Goal: Transaction & Acquisition: Obtain resource

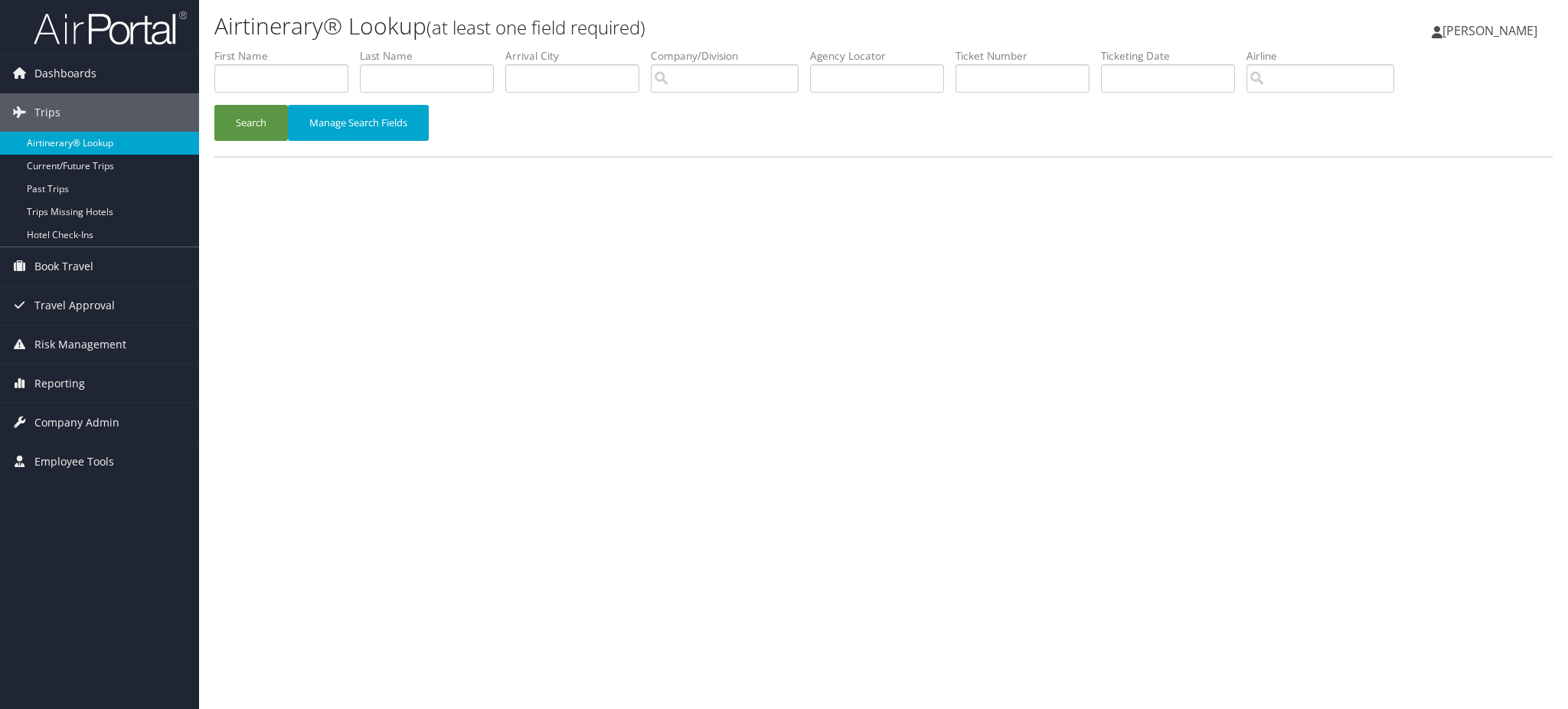
click at [79, 138] on link "Airtinerary® Lookup" at bounding box center [99, 143] width 199 height 23
click at [55, 73] on span "Dashboards" at bounding box center [65, 74] width 62 height 38
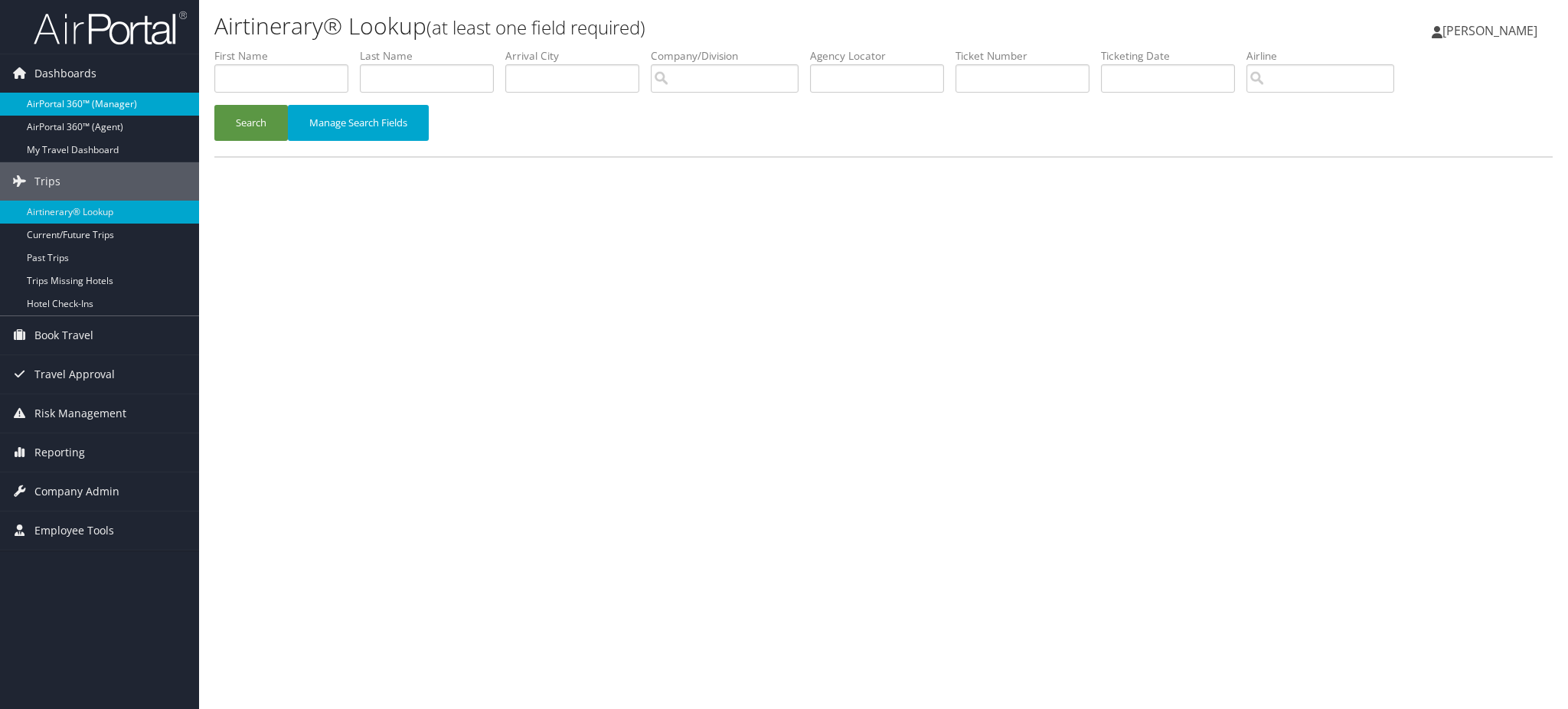
click at [80, 103] on link "AirPortal 360™ (Manager)" at bounding box center [99, 104] width 199 height 23
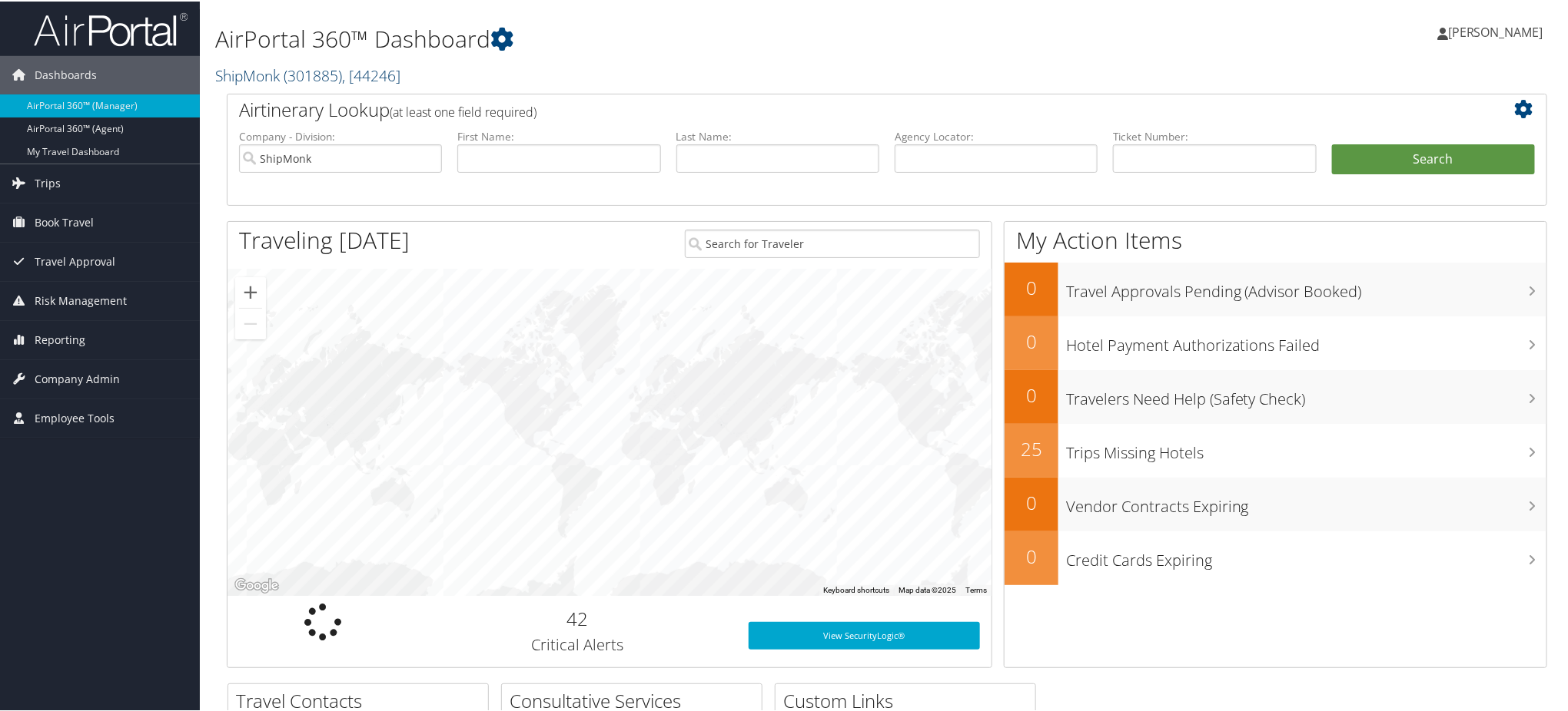
click at [274, 75] on link "ShipMonk ( 301885 ) , [ 44246 ]" at bounding box center [307, 74] width 185 height 21
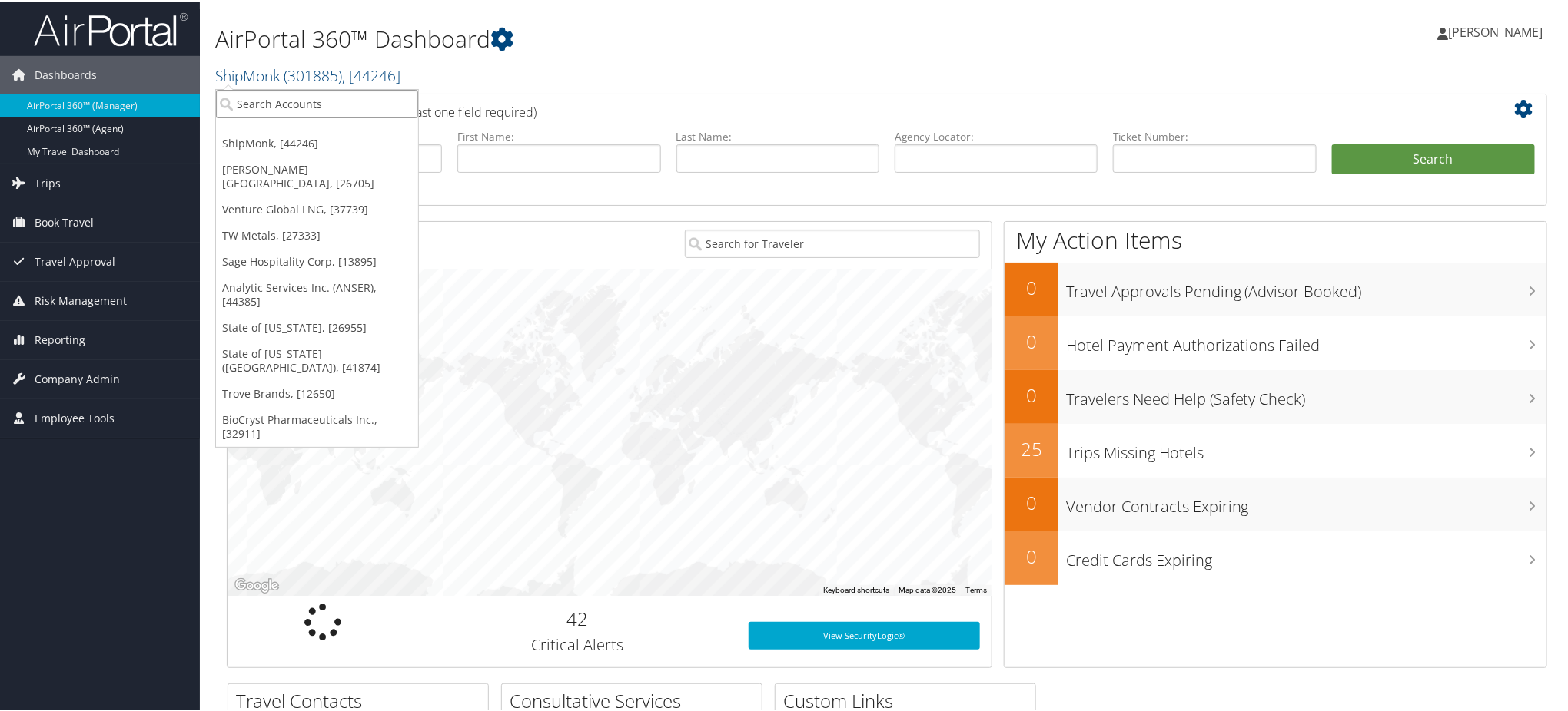
click at [286, 99] on input "search" at bounding box center [317, 103] width 202 height 28
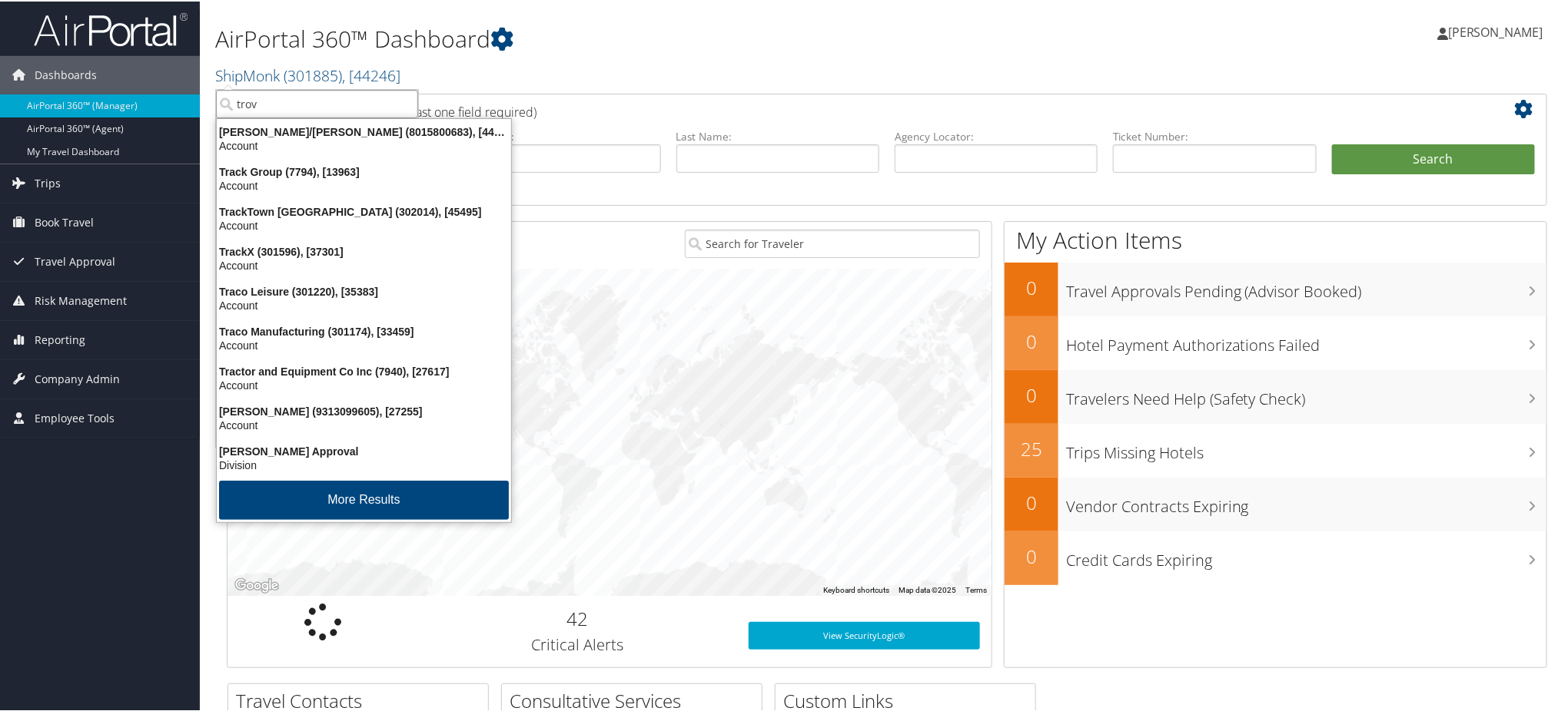
type input "trove"
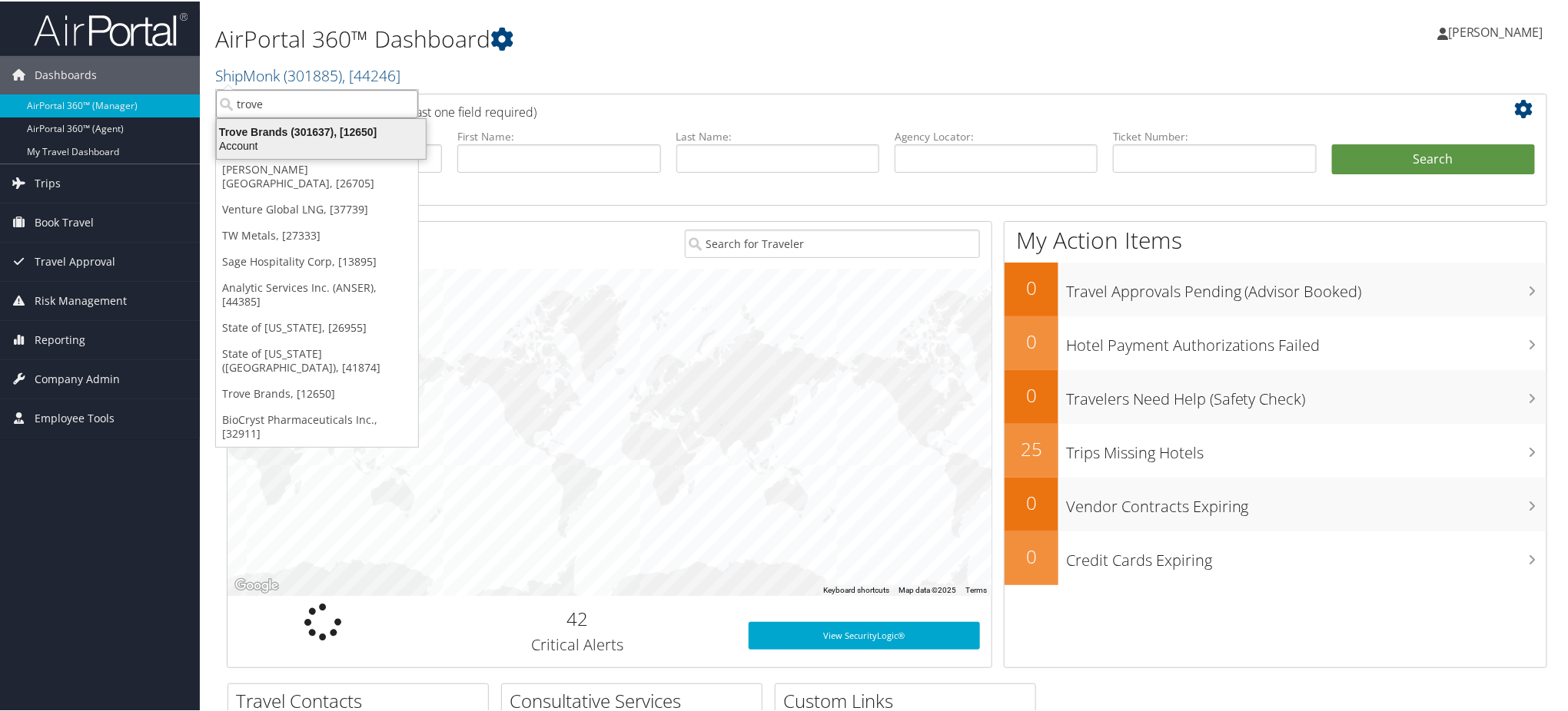
click at [267, 145] on div "Account" at bounding box center [321, 144] width 227 height 14
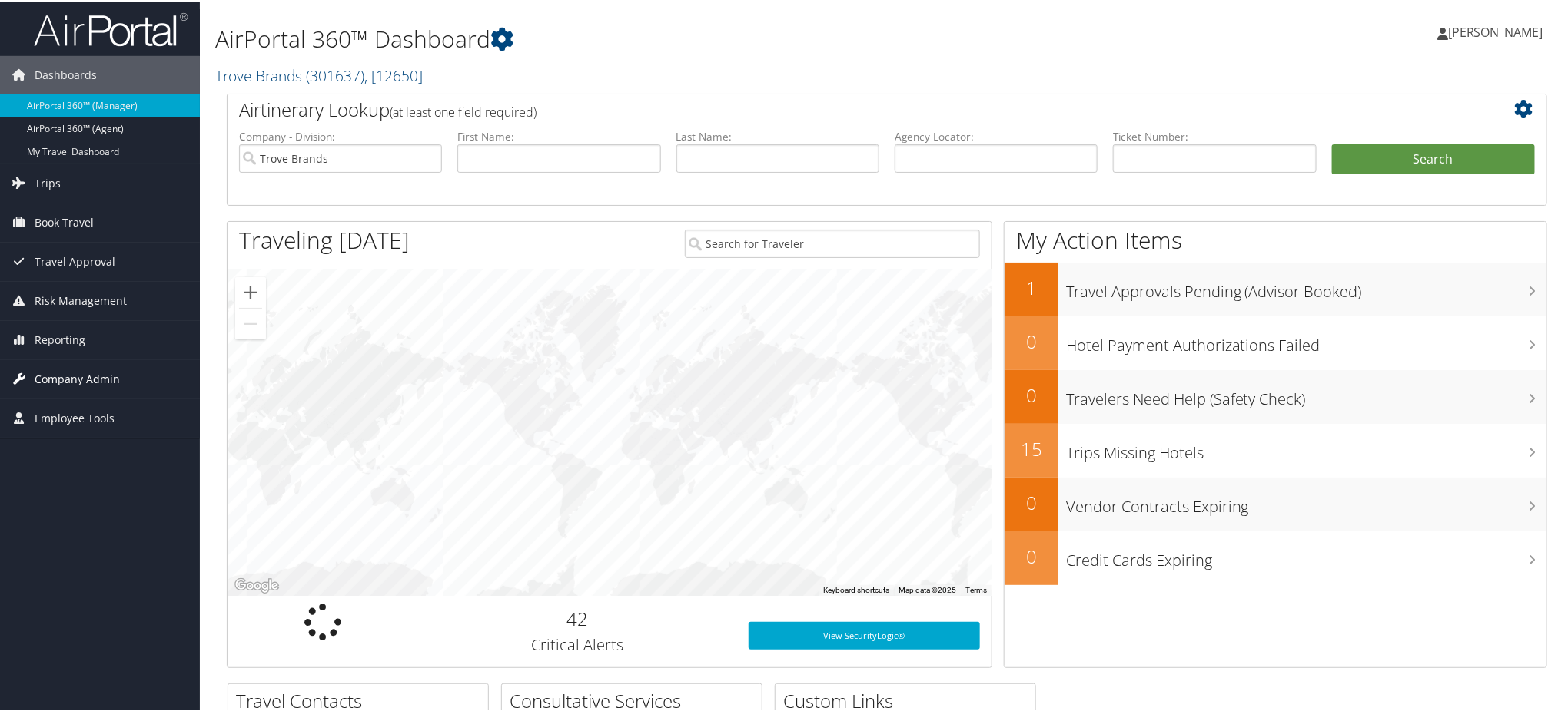
click at [64, 373] on span "Company Admin" at bounding box center [77, 378] width 85 height 38
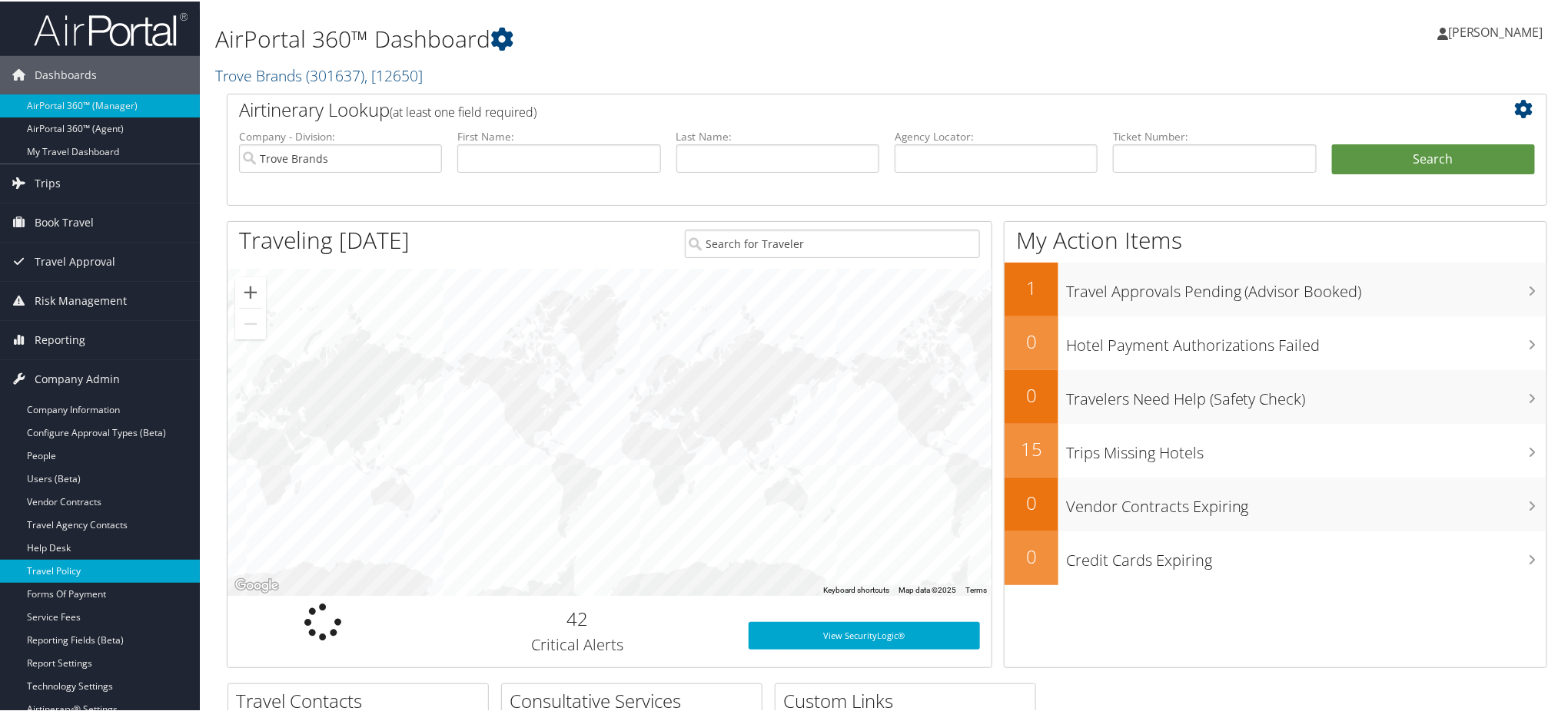
click at [90, 571] on link "Travel Policy" at bounding box center [100, 570] width 200 height 23
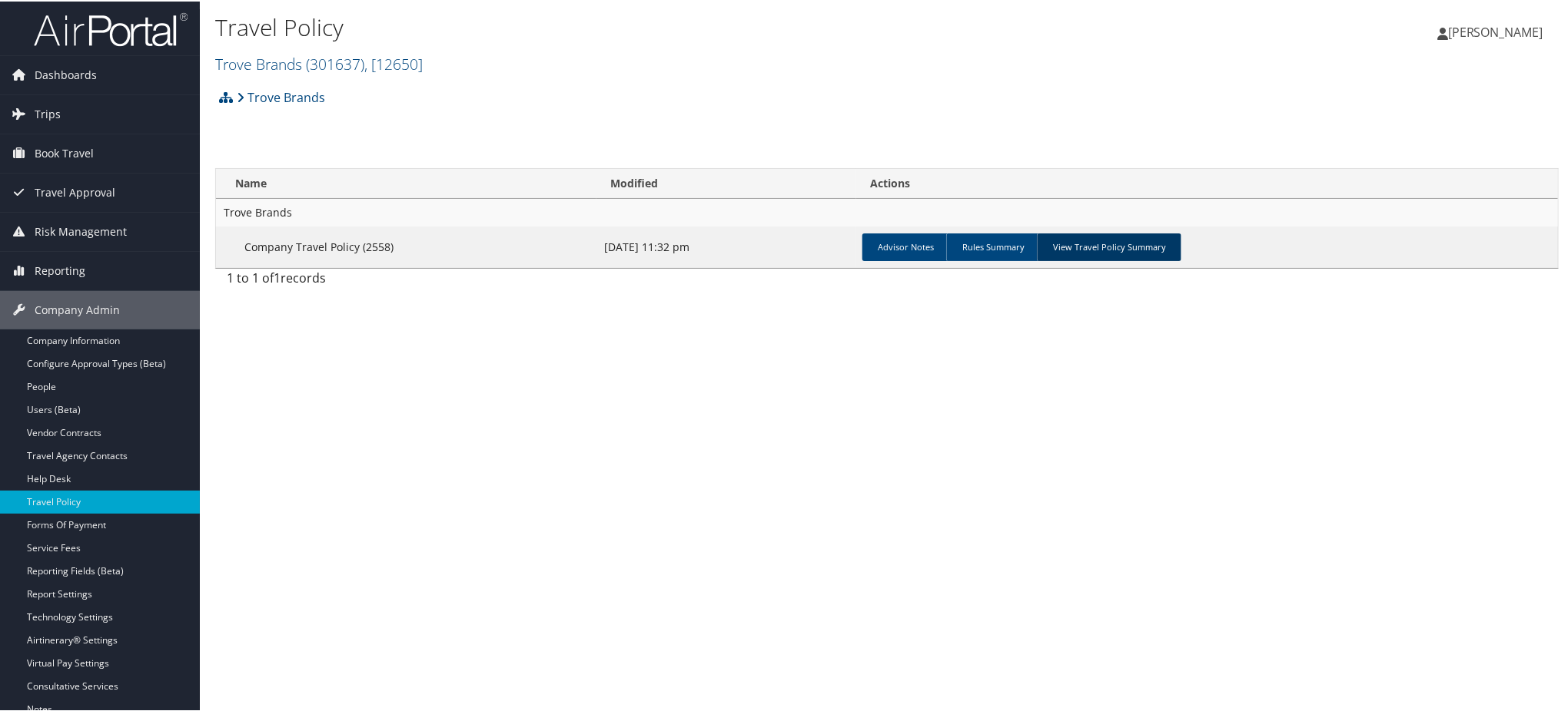
click at [1118, 251] on link "View Travel Policy Summary" at bounding box center [1109, 245] width 144 height 27
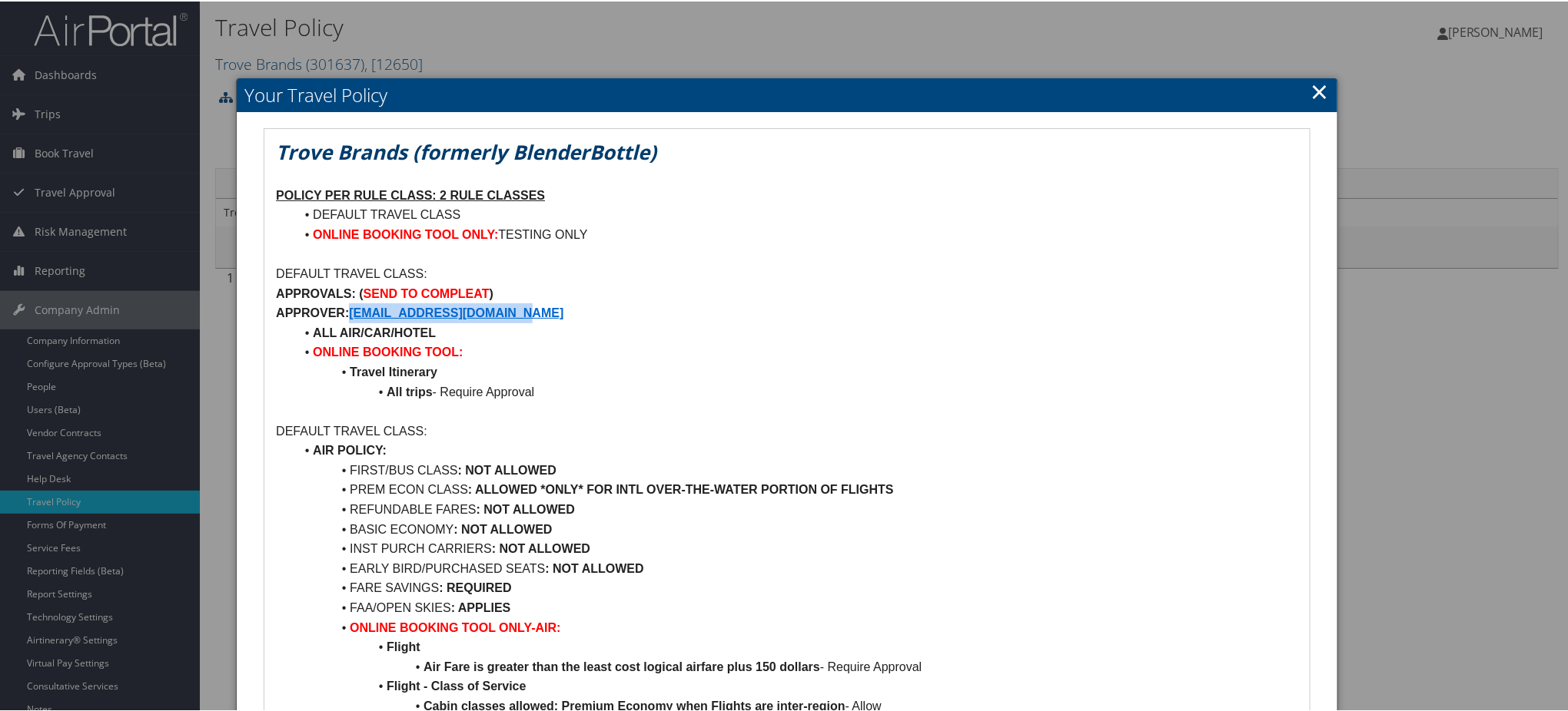
drag, startPoint x: 559, startPoint y: 309, endPoint x: 354, endPoint y: 312, distance: 205.0
click at [354, 312] on p "APPROVER: SCOLLINS@TROVEBRANDS.COM" at bounding box center [787, 312] width 1022 height 20
copy strong "SCOLLINS@TROVEBRANDS.COM"
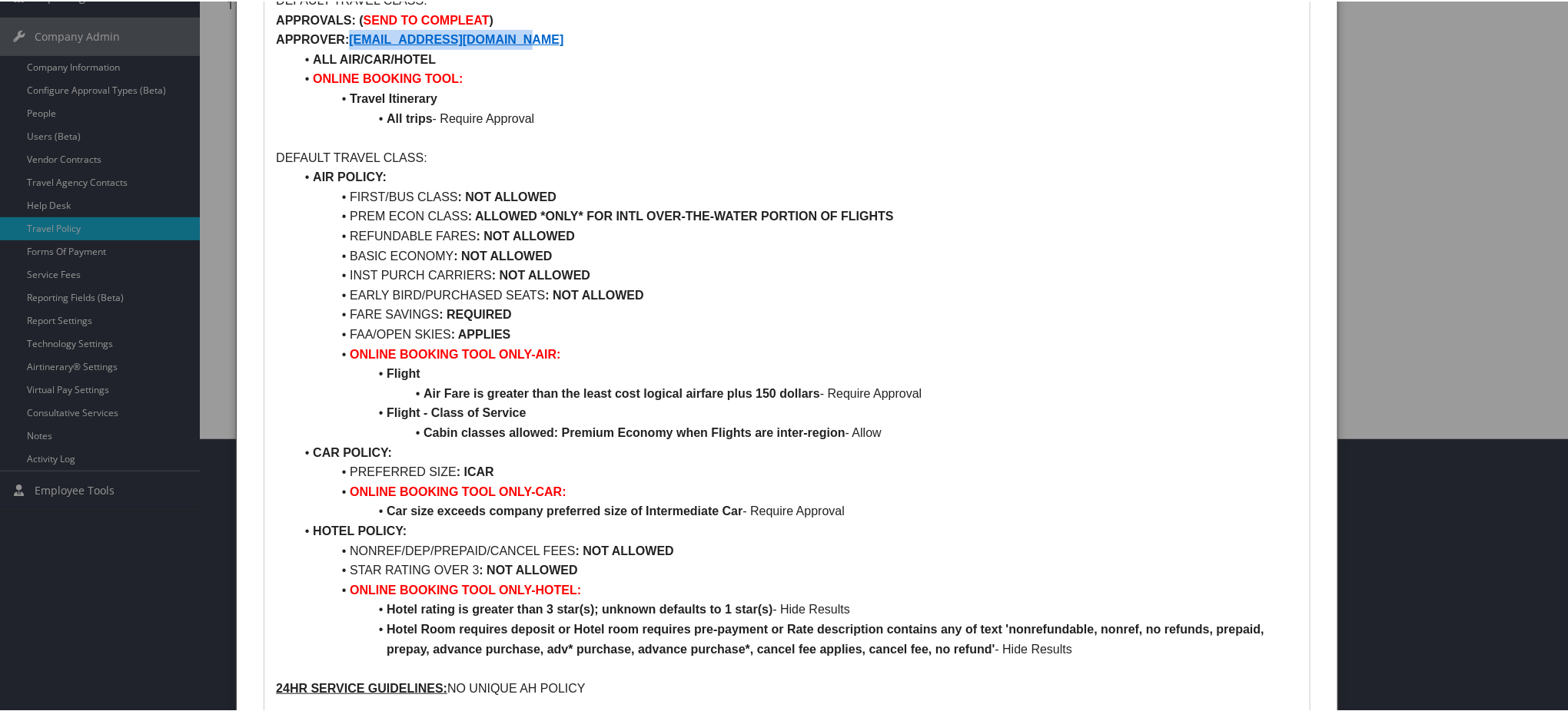
scroll to position [75, 0]
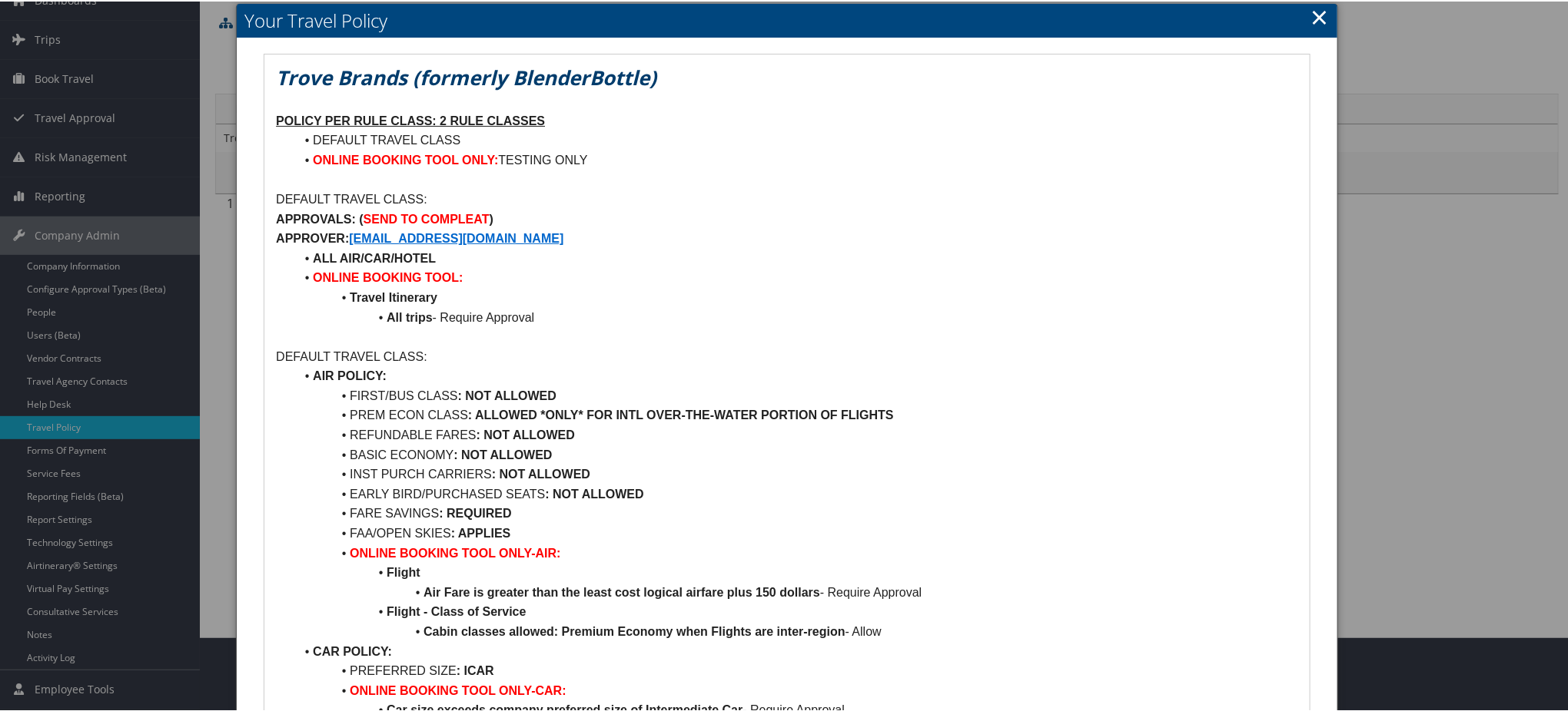
click at [1304, 17] on h2 "Your Travel Policy" at bounding box center [786, 19] width 1100 height 34
click at [1318, 12] on link "×" at bounding box center [1319, 15] width 17 height 31
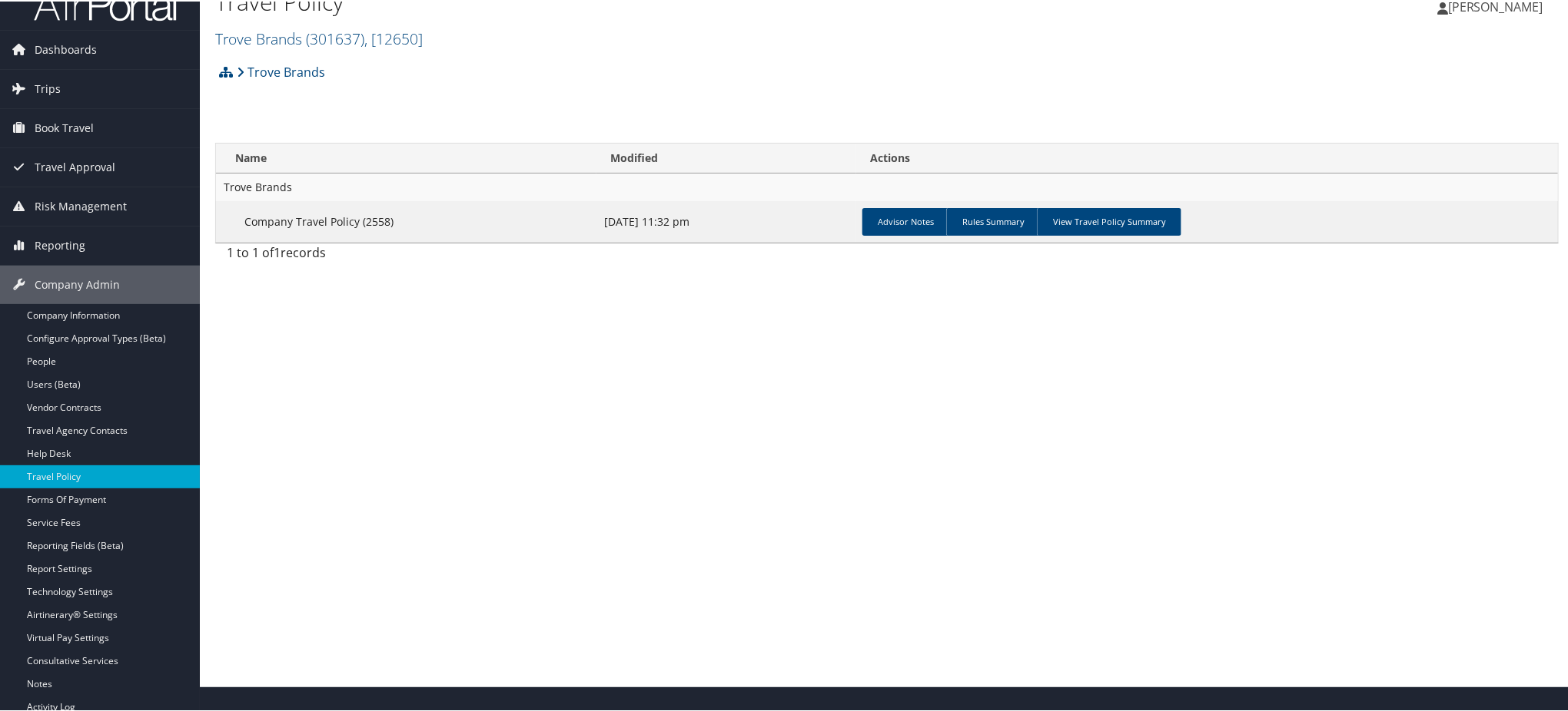
scroll to position [0, 0]
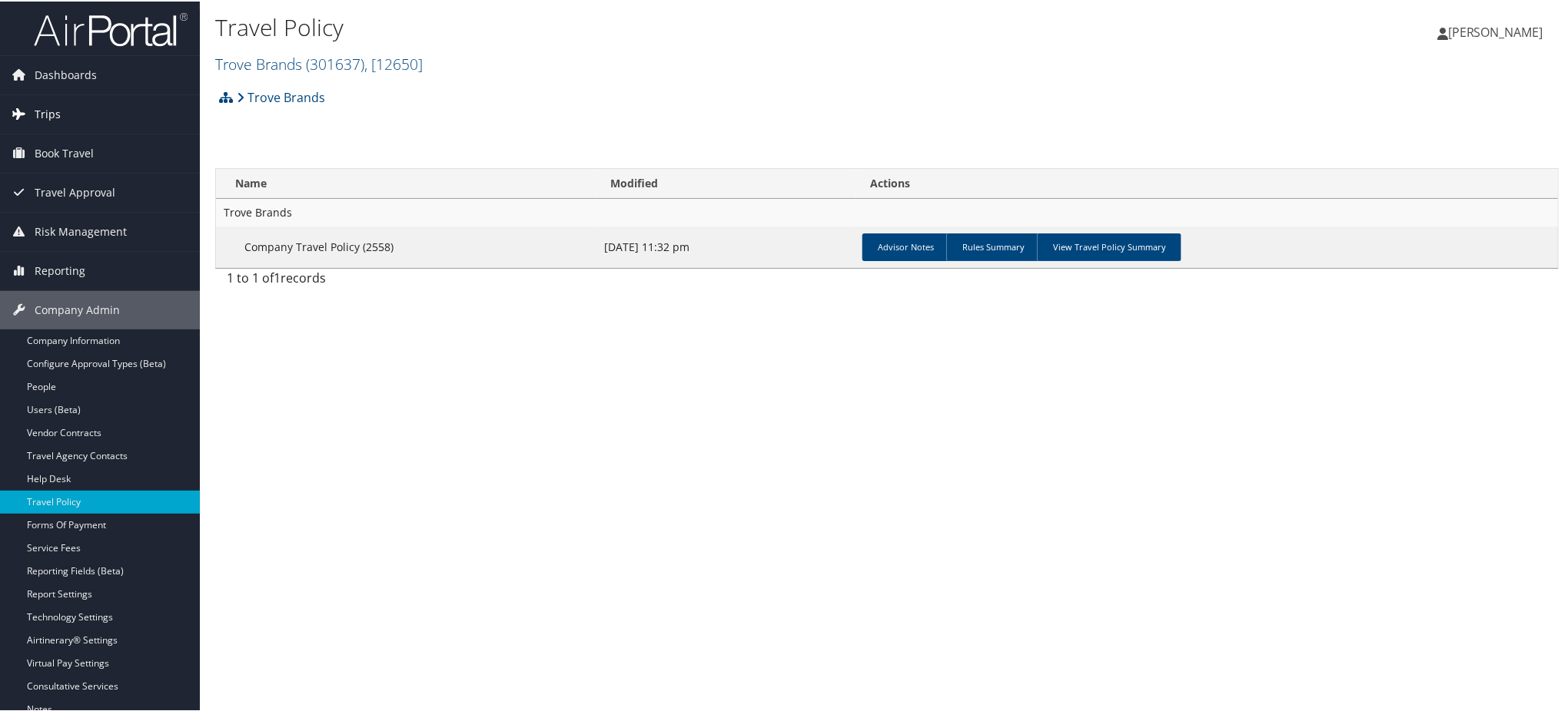
click at [39, 118] on span "Trips" at bounding box center [48, 113] width 27 height 38
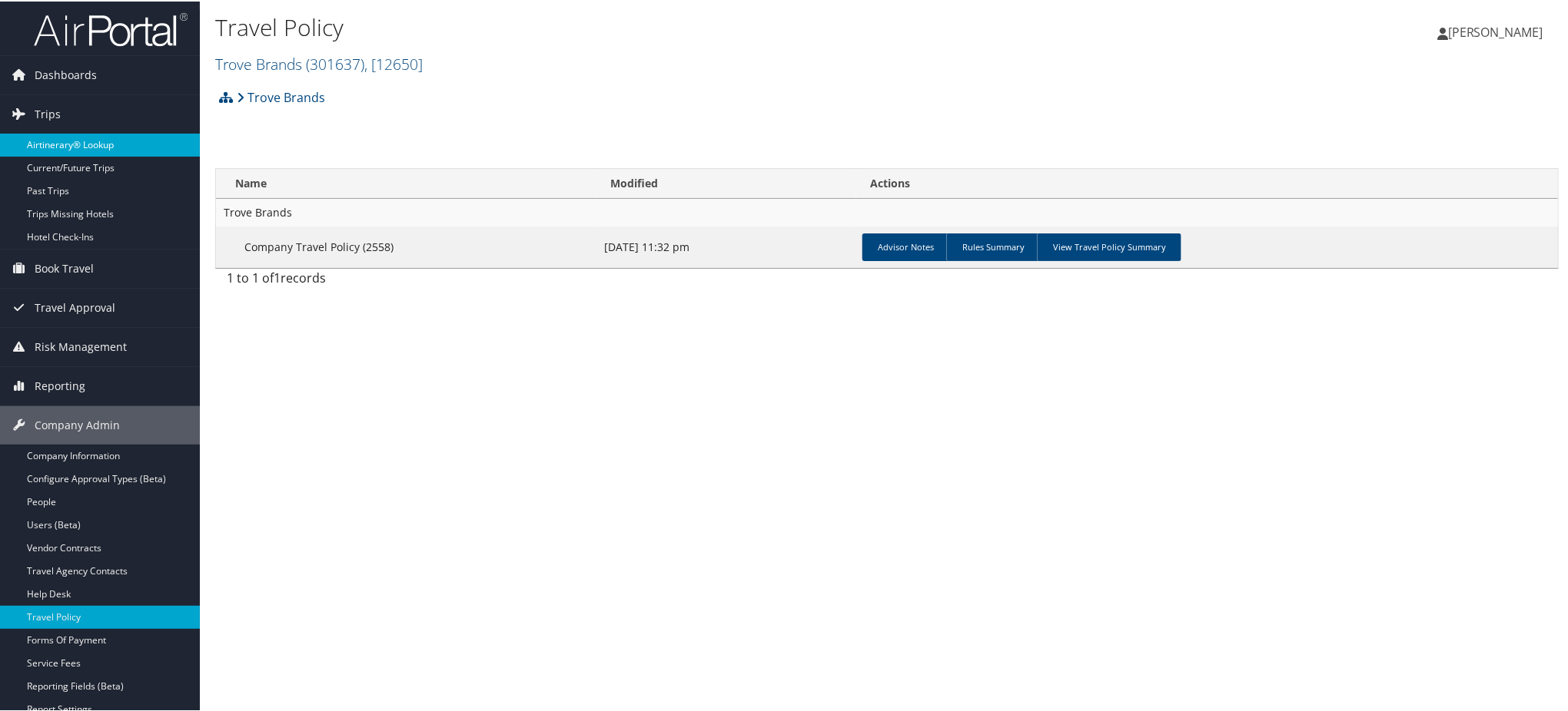
click at [87, 139] on link "Airtinerary® Lookup" at bounding box center [100, 143] width 200 height 23
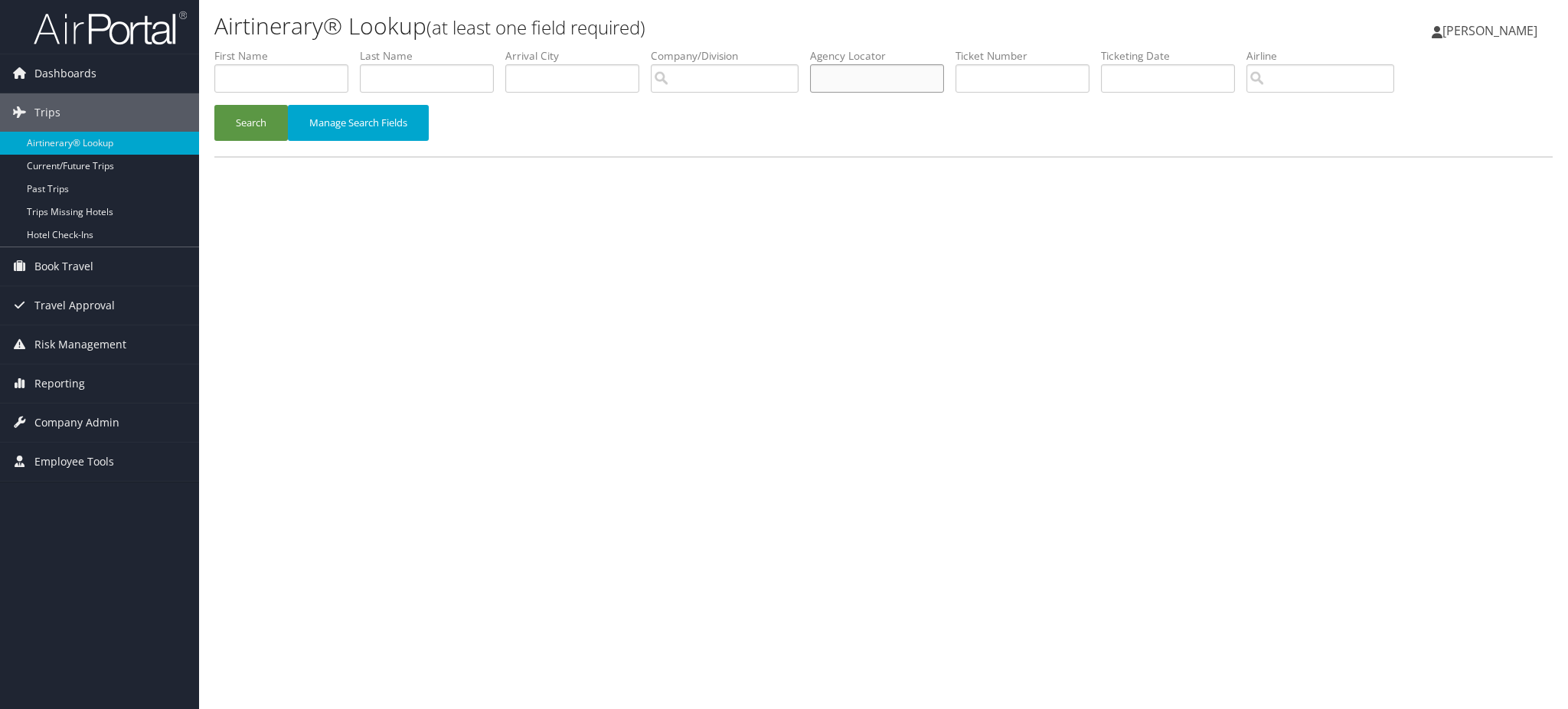
click at [862, 86] on input "text" at bounding box center [877, 79] width 134 height 28
paste input "DQ8JLM"
type input "DQ8JLM"
click at [245, 131] on button "Search" at bounding box center [250, 123] width 74 height 36
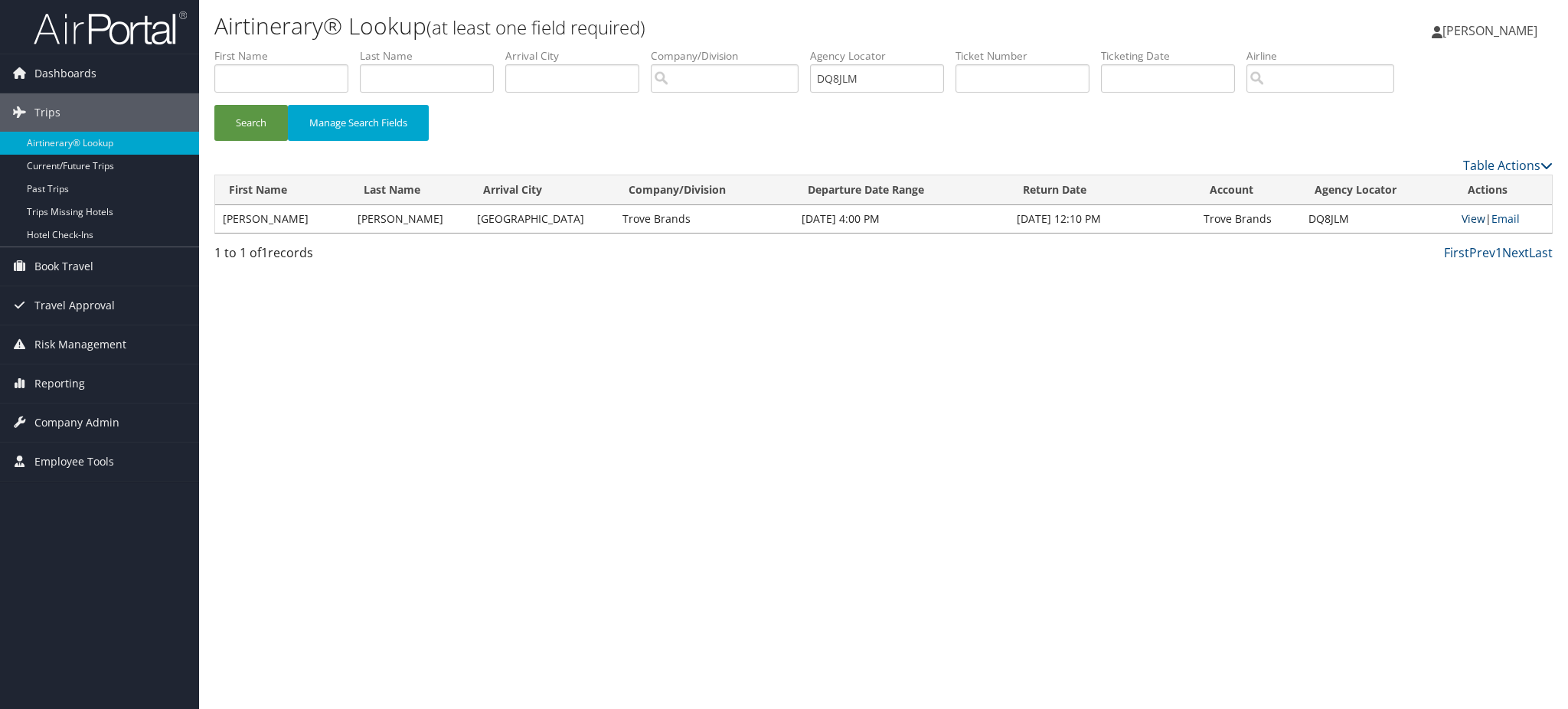
click at [1468, 224] on link "View" at bounding box center [1473, 219] width 24 height 15
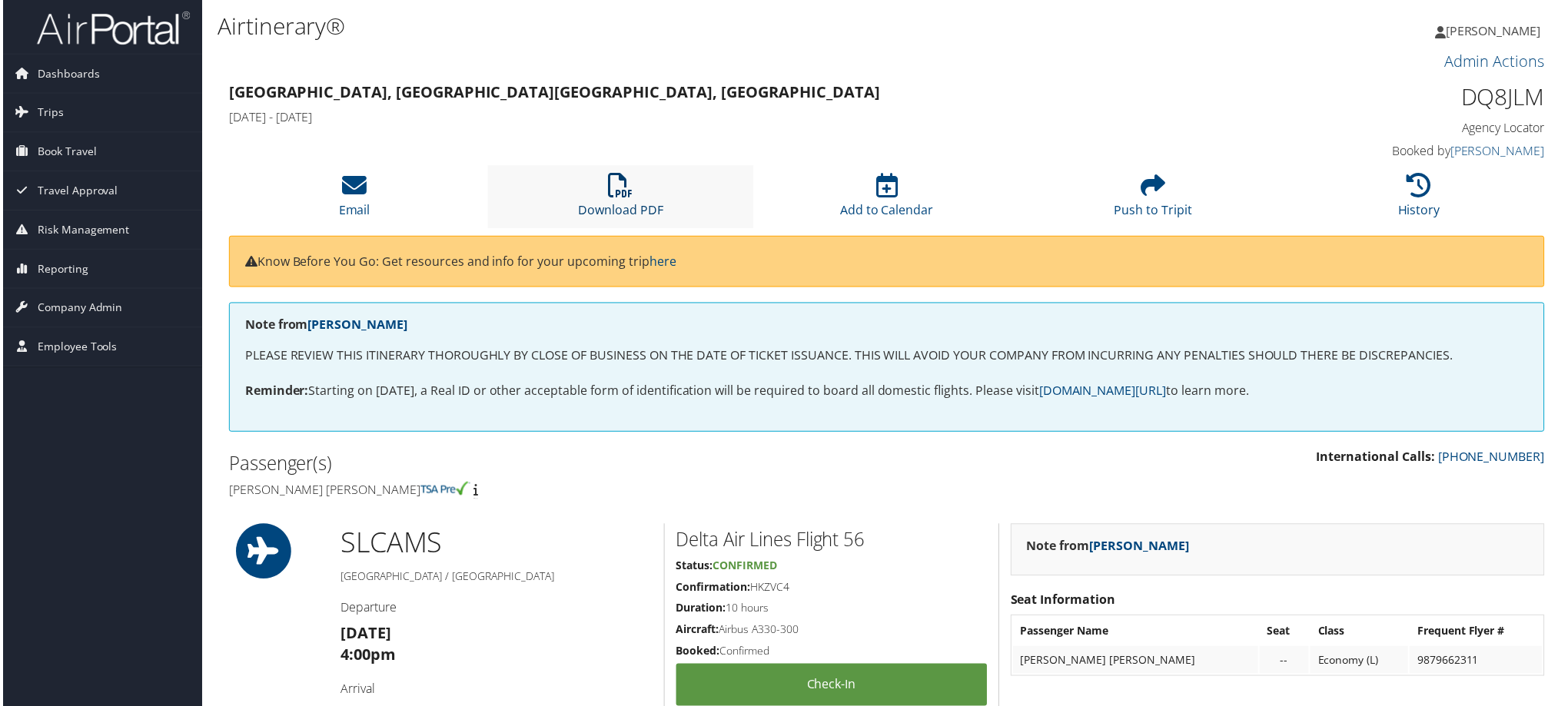
click at [601, 206] on link "Download PDF" at bounding box center [619, 201] width 85 height 36
